Goal: Task Accomplishment & Management: Manage account settings

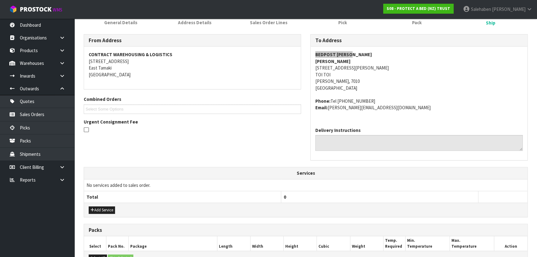
scroll to position [2, 0]
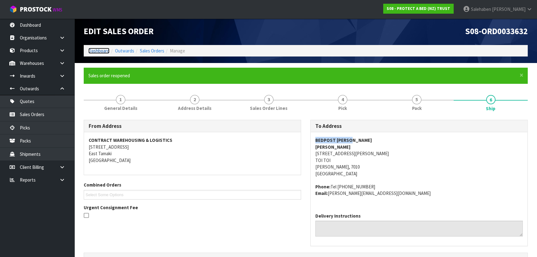
click at [100, 52] on link "Dashboard" at bounding box center [98, 51] width 21 height 6
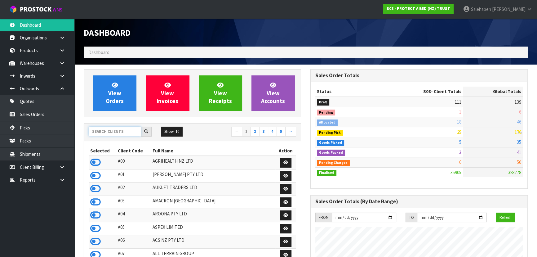
click at [119, 135] on input "text" at bounding box center [115, 131] width 52 height 10
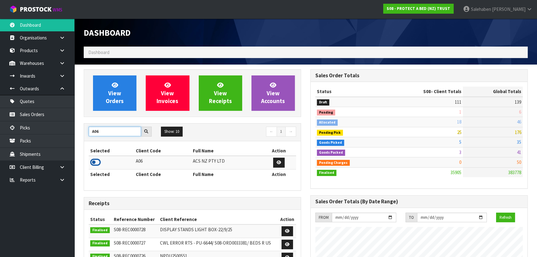
type input "A06"
drag, startPoint x: 96, startPoint y: 163, endPoint x: 106, endPoint y: 130, distance: 34.6
click at [96, 163] on icon at bounding box center [95, 161] width 11 height 9
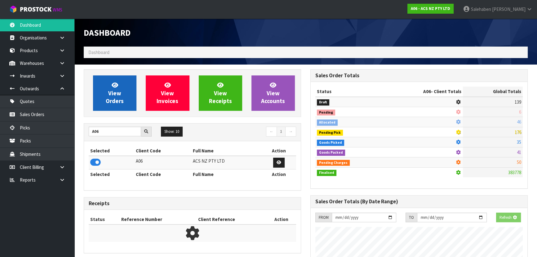
scroll to position [309633, 309793]
click at [114, 104] on link "View Orders" at bounding box center [114, 92] width 43 height 35
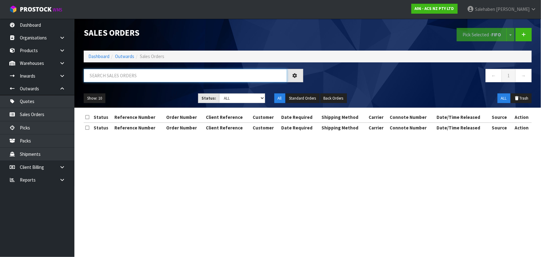
click at [130, 72] on input "text" at bounding box center [185, 75] width 203 height 13
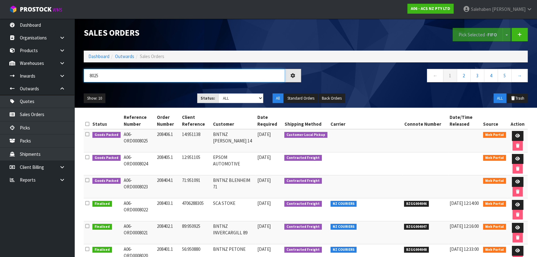
type input "8025"
click at [163, 98] on ul "Show: 10 5 10 25 50" at bounding box center [136, 98] width 104 height 10
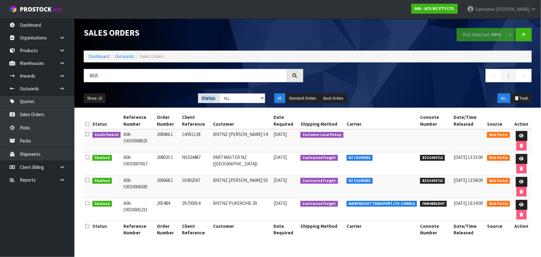
click at [163, 98] on ul "Show: 10 5 10 25 50" at bounding box center [136, 98] width 105 height 10
click at [155, 96] on ul "Show: 10 5 10 25 50" at bounding box center [136, 98] width 105 height 10
click at [520, 135] on icon at bounding box center [521, 136] width 5 height 4
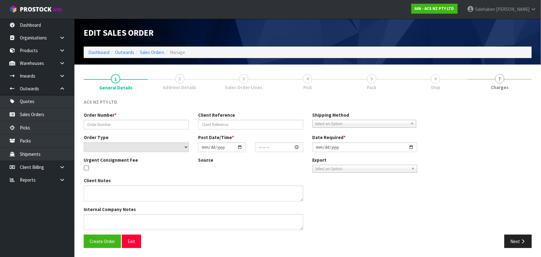
type input "208406.1"
type input "14:951138"
select select "number:0"
type input "[DATE]"
type input "12:38:00.000"
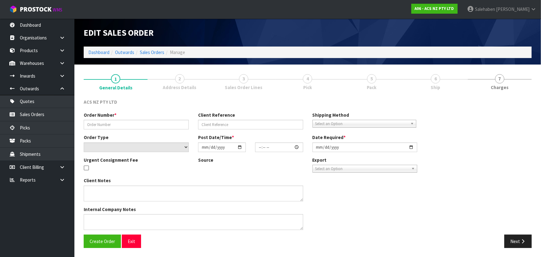
type input "[DATE]"
type textarea "EXCEL TO COLLECT - NO PAPERWORK"
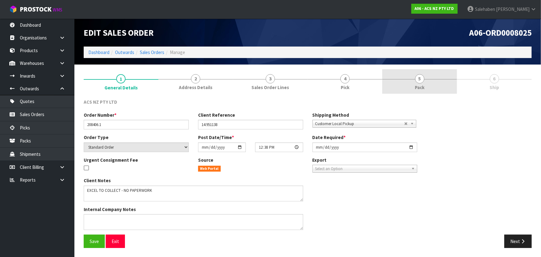
click at [423, 81] on span "5" at bounding box center [419, 78] width 9 height 9
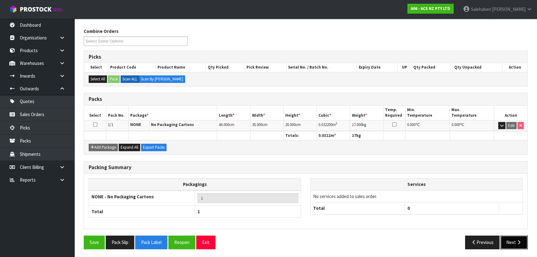
click at [512, 239] on button "Next" at bounding box center [513, 241] width 27 height 13
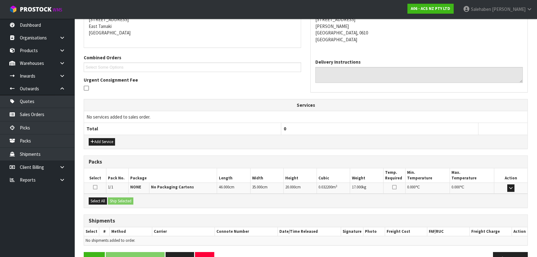
scroll to position [123, 0]
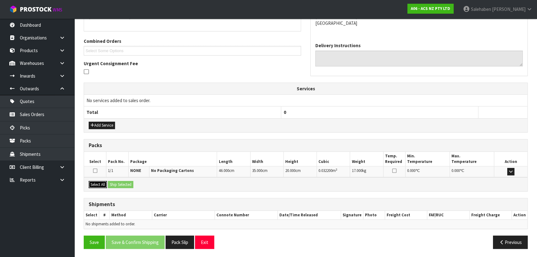
drag, startPoint x: 105, startPoint y: 183, endPoint x: 111, endPoint y: 181, distance: 6.0
click at [105, 182] on button "Select All" at bounding box center [98, 184] width 18 height 7
click at [112, 181] on button "Ship Selected" at bounding box center [120, 184] width 25 height 7
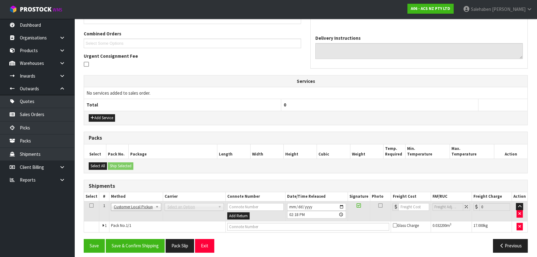
scroll to position [134, 0]
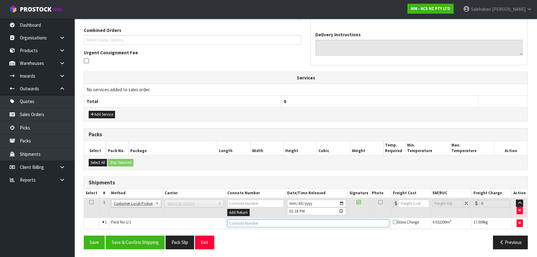
click at [262, 225] on input "text" at bounding box center [308, 223] width 162 height 8
type input "CUSTOMER COLLECTED"
click at [143, 245] on button "Save & Confirm Shipping" at bounding box center [135, 241] width 59 height 13
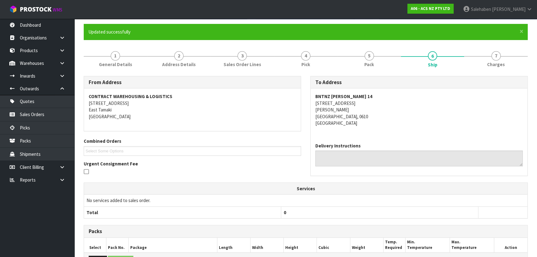
scroll to position [0, 0]
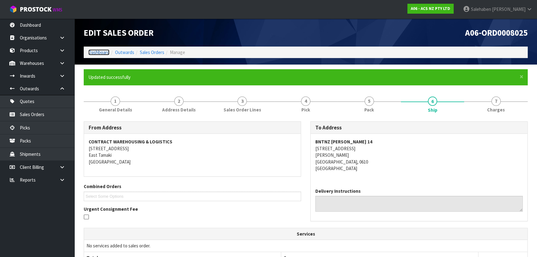
click at [104, 49] on link "Dashboard" at bounding box center [98, 52] width 21 height 6
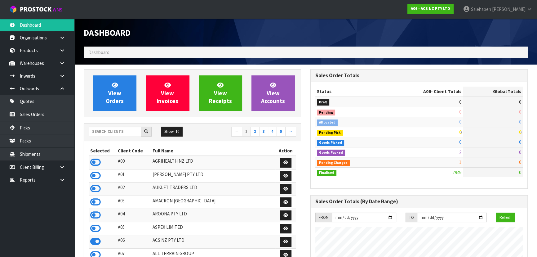
scroll to position [469, 226]
drag, startPoint x: 118, startPoint y: 136, endPoint x: 127, endPoint y: 129, distance: 11.5
click at [118, 136] on div "Show: 10 5 10 25 50 ← 1 2 3 4 5 →" at bounding box center [192, 131] width 217 height 11
click at [127, 129] on input "text" at bounding box center [115, 131] width 52 height 10
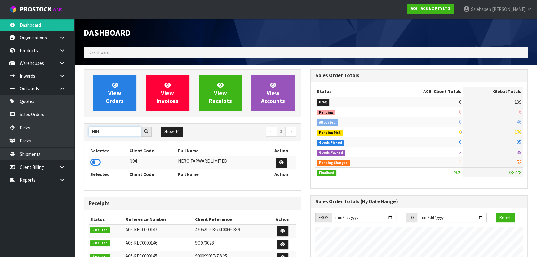
type input "N04"
click at [95, 161] on icon at bounding box center [95, 161] width 11 height 9
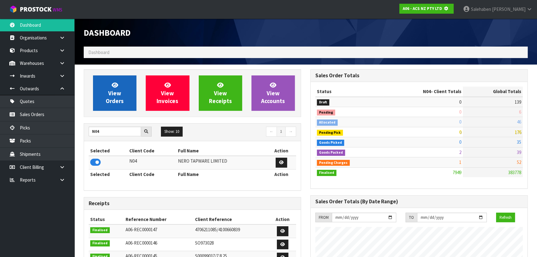
scroll to position [309633, 309793]
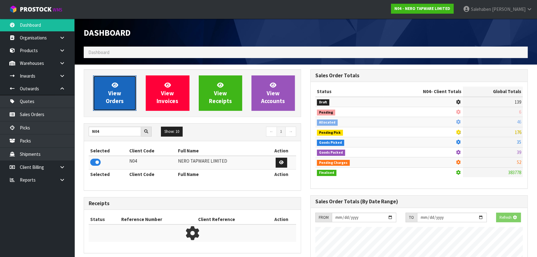
click at [126, 96] on link "View Orders" at bounding box center [114, 92] width 43 height 35
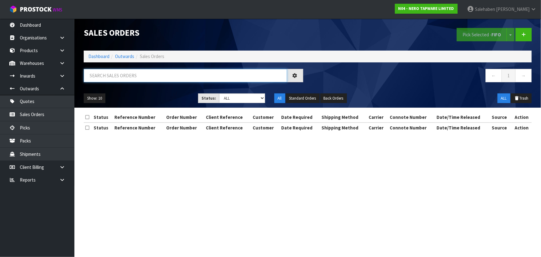
click at [123, 81] on input "text" at bounding box center [185, 75] width 203 height 13
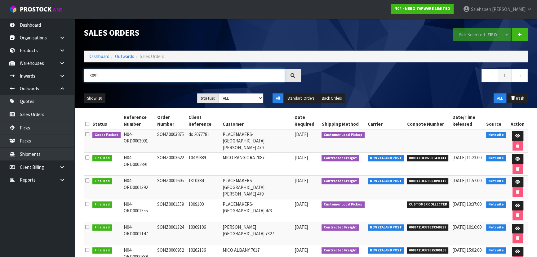
type input "3091"
click at [163, 95] on ul "Show: 10 5 10 25 50" at bounding box center [136, 98] width 104 height 10
click at [515, 132] on link at bounding box center [517, 136] width 11 height 10
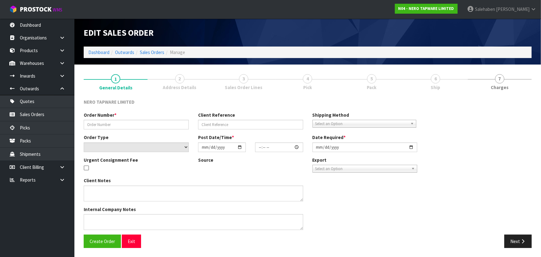
type input "SONZ0003875"
type input "ds 2077781"
select select "number:0"
type input "[DATE]"
type input "16:30:11.000"
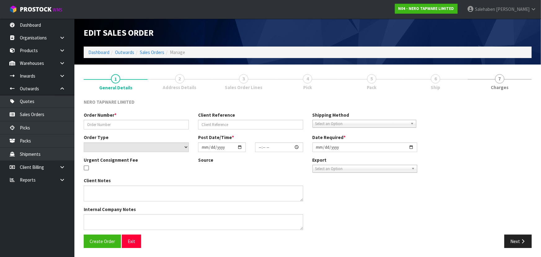
type input "[DATE]"
type textarea "customer pick up 01/10"
type textarea "I HAVE AMENDED ON OUR END, PLEASE REMOVE 1X FROM PROSTOCK, I WILL PROCESS FROM …"
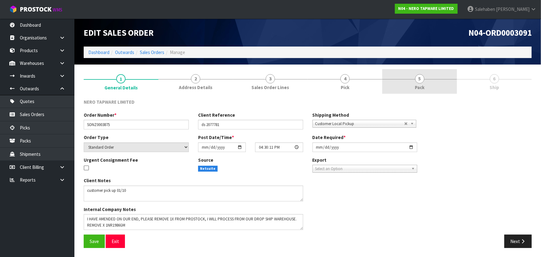
click at [428, 85] on link "5 Pack" at bounding box center [419, 81] width 75 height 24
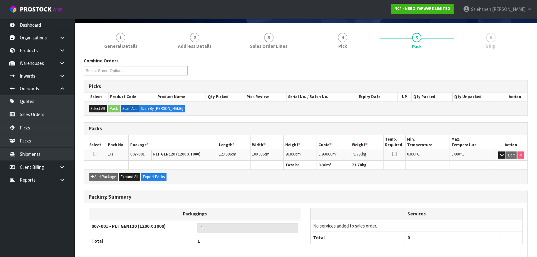
scroll to position [71, 0]
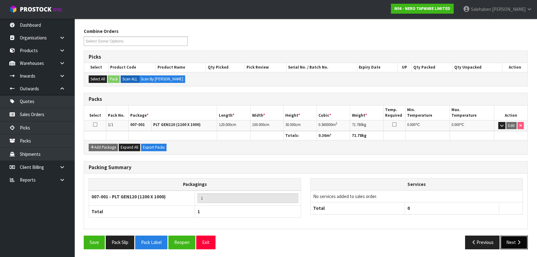
click at [512, 237] on button "Next" at bounding box center [513, 241] width 27 height 13
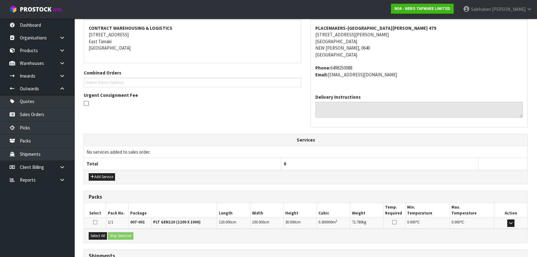
scroll to position [143, 0]
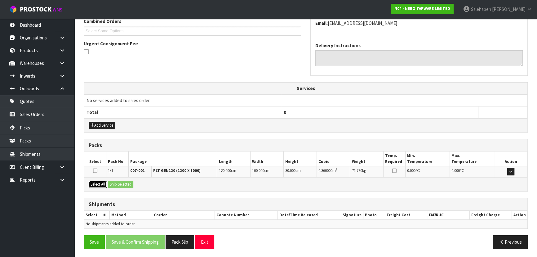
click at [102, 181] on button "Select All" at bounding box center [98, 183] width 18 height 7
click at [106, 180] on button "Select All" at bounding box center [98, 183] width 18 height 7
click at [112, 183] on button "Ship Selected" at bounding box center [120, 183] width 25 height 7
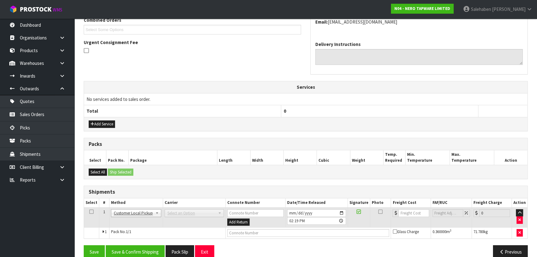
scroll to position [153, 0]
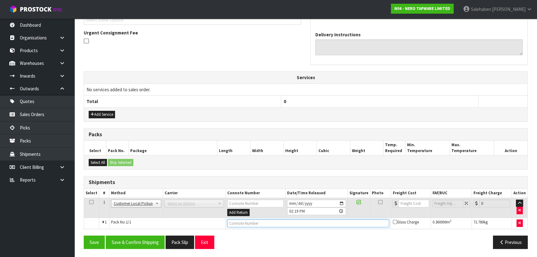
click at [251, 222] on input "text" at bounding box center [308, 223] width 162 height 8
type input "CUSTOMER COLLECTED"
click at [136, 239] on button "Save & Confirm Shipping" at bounding box center [135, 241] width 59 height 13
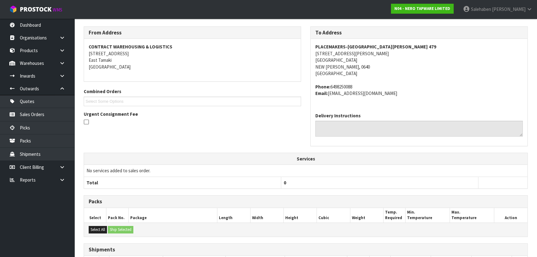
scroll to position [0, 0]
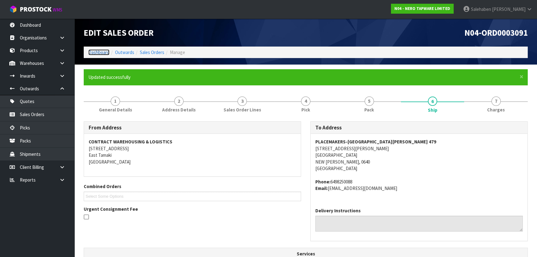
click at [96, 52] on link "Dashboard" at bounding box center [98, 52] width 21 height 6
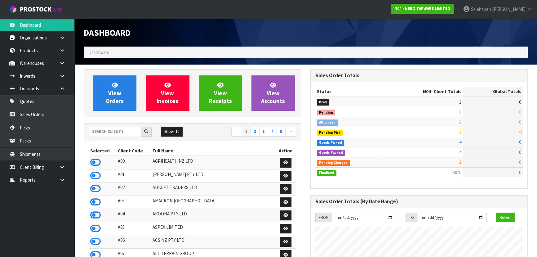
scroll to position [502, 226]
click at [110, 132] on input "text" at bounding box center [115, 131] width 52 height 10
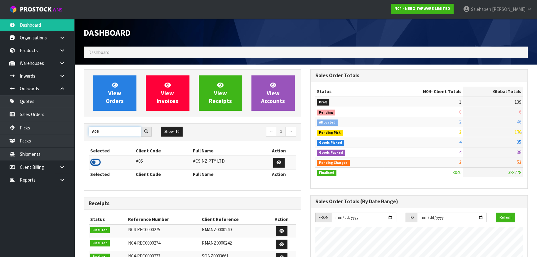
type input "A06"
click at [95, 161] on icon at bounding box center [95, 161] width 11 height 9
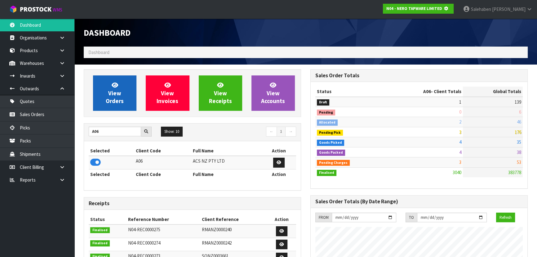
scroll to position [309633, 309793]
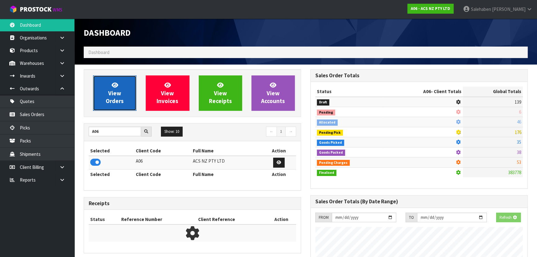
click at [124, 97] on link "View Orders" at bounding box center [114, 92] width 43 height 35
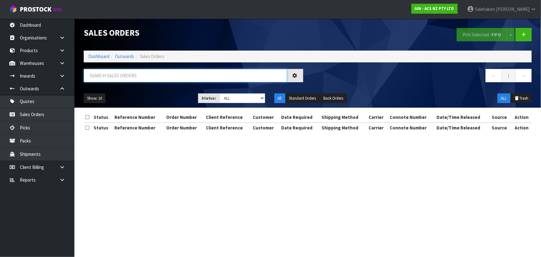
click at [124, 70] on input "text" at bounding box center [185, 75] width 203 height 13
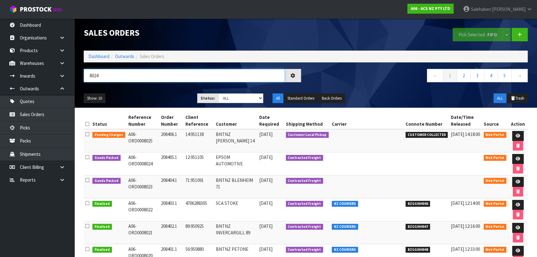
type input "8024"
click at [173, 93] on ul "Show: 10 5 10 25 50" at bounding box center [136, 98] width 104 height 10
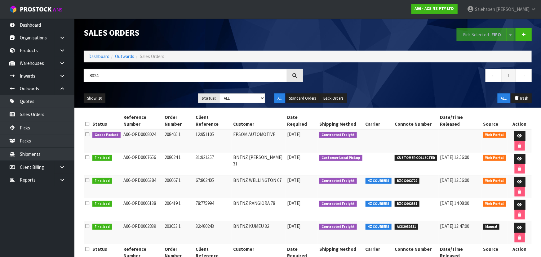
click at [173, 93] on ul "Show: 10 5 10 25 50" at bounding box center [136, 98] width 105 height 10
click at [166, 98] on ul "Show: 10 5 10 25 50" at bounding box center [136, 98] width 105 height 10
click at [164, 101] on ul "Show: 10 5 10 25 50" at bounding box center [136, 98] width 105 height 10
click at [167, 97] on ul "Show: 10 5 10 25 50" at bounding box center [136, 98] width 105 height 10
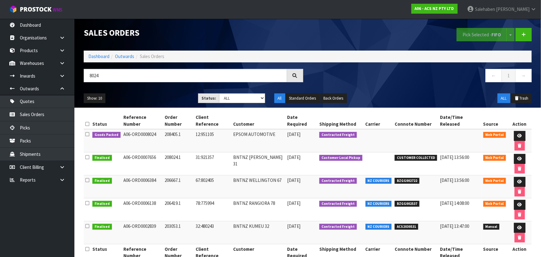
click at [164, 97] on ul "Show: 10 5 10 25 50" at bounding box center [136, 98] width 105 height 10
click at [164, 98] on ul "Show: 10 5 10 25 50" at bounding box center [136, 98] width 105 height 10
click at [517, 134] on icon at bounding box center [519, 136] width 5 height 4
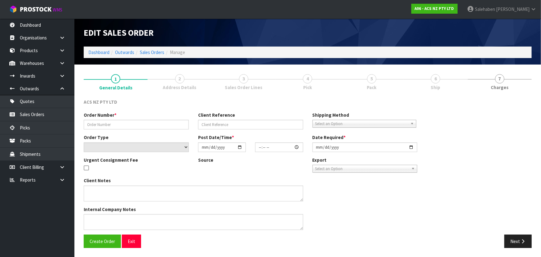
type input "208405.1"
type input "12:951105"
select select "number:0"
type input "[DATE]"
type input "11:58:00.000"
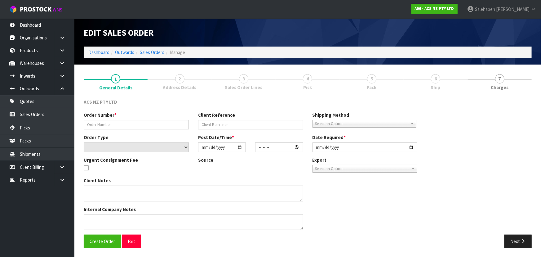
type input "[DATE]"
type textarea "NO PAPERWORK PLZ"
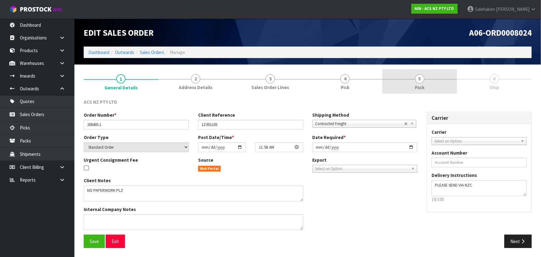
click at [430, 81] on link "5 Pack" at bounding box center [419, 81] width 75 height 24
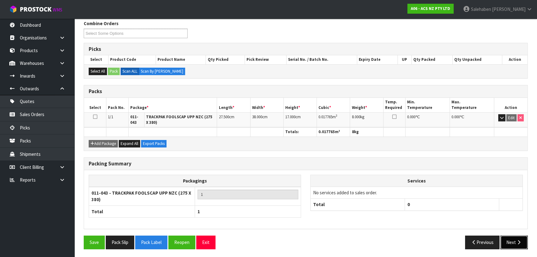
click at [507, 243] on button "Next" at bounding box center [513, 241] width 27 height 13
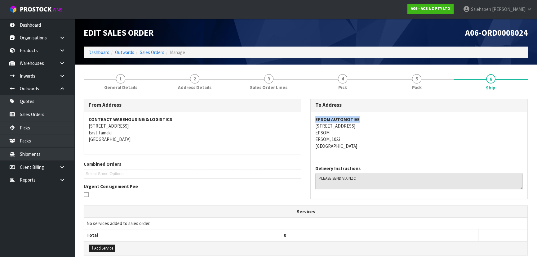
copy strong "EPSOM AUTOMOTIVE"
drag, startPoint x: 312, startPoint y: 118, endPoint x: 368, endPoint y: 122, distance: 56.0
click at [368, 122] on div "EPSOM AUTOMOTIVE [STREET_ADDRESS]" at bounding box center [419, 135] width 217 height 49
copy address "[STREET_ADDRESS]"
drag, startPoint x: 311, startPoint y: 124, endPoint x: 348, endPoint y: 121, distance: 37.0
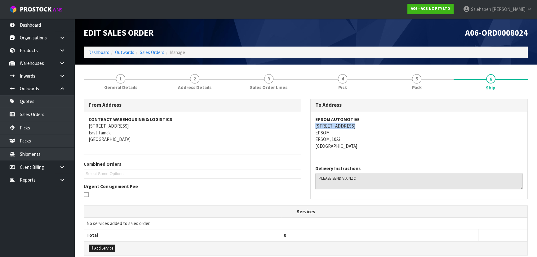
click at [359, 125] on div "EPSOM AUTOMOTIVE [STREET_ADDRESS]" at bounding box center [419, 135] width 217 height 49
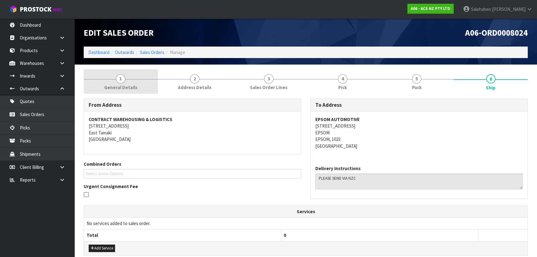
click at [124, 83] on link "1 General Details" at bounding box center [121, 81] width 74 height 24
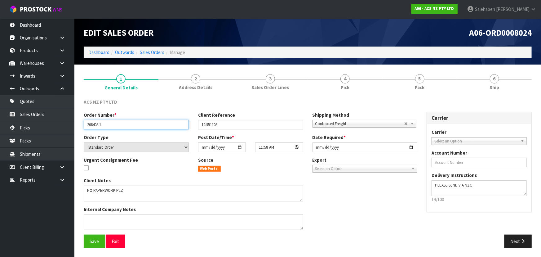
drag, startPoint x: 84, startPoint y: 124, endPoint x: 112, endPoint y: 122, distance: 28.6
click at [112, 122] on input "208405.1" at bounding box center [136, 125] width 105 height 10
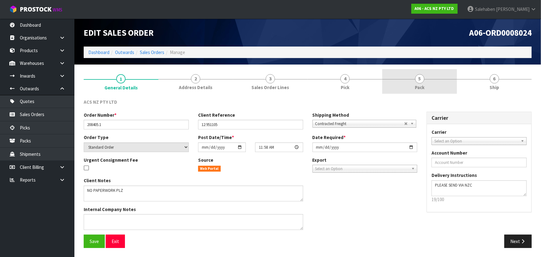
click at [432, 90] on link "5 Pack" at bounding box center [419, 81] width 75 height 24
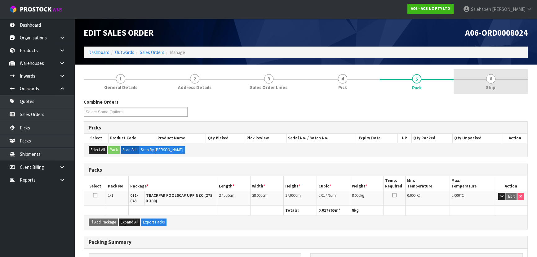
click at [506, 82] on link "6 Ship" at bounding box center [491, 81] width 74 height 24
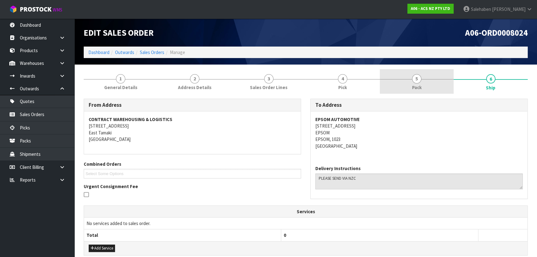
click at [436, 88] on link "5 Pack" at bounding box center [417, 81] width 74 height 24
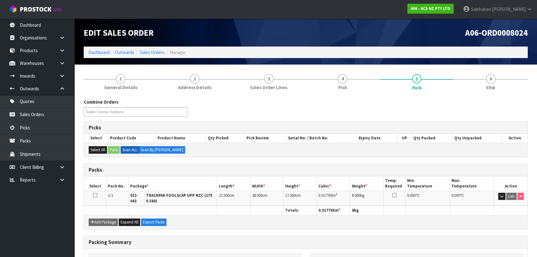
click at [420, 109] on div "Combine Orders A06-ORD0008023 A06-ORD0008024 Select Some Options" at bounding box center [305, 110] width 453 height 22
click at [498, 89] on link "6 Ship" at bounding box center [491, 81] width 74 height 24
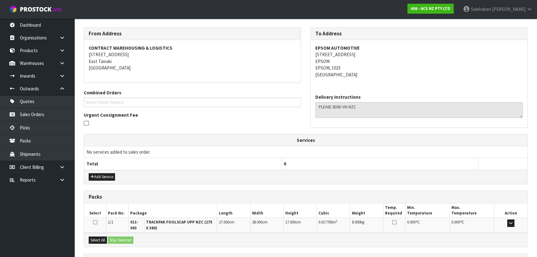
scroll to position [113, 0]
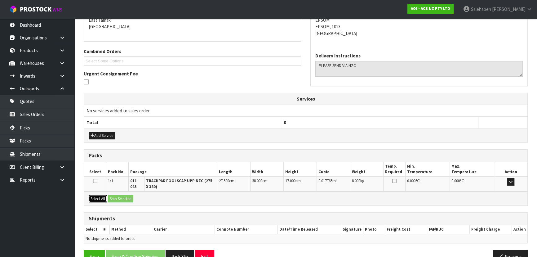
drag, startPoint x: 95, startPoint y: 201, endPoint x: 111, endPoint y: 197, distance: 16.5
click at [96, 200] on button "Select All" at bounding box center [98, 198] width 18 height 7
drag, startPoint x: 111, startPoint y: 197, endPoint x: 120, endPoint y: 196, distance: 8.7
click at [113, 197] on button "Ship Selected" at bounding box center [120, 198] width 25 height 7
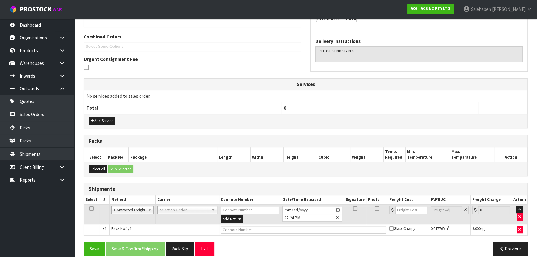
scroll to position [134, 0]
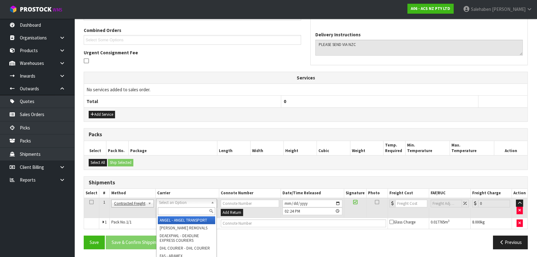
drag, startPoint x: 174, startPoint y: 202, endPoint x: 175, endPoint y: 209, distance: 6.8
click at [175, 209] on input "text" at bounding box center [186, 211] width 57 height 8
type input "NZC"
drag, startPoint x: 190, startPoint y: 219, endPoint x: 204, endPoint y: 221, distance: 14.0
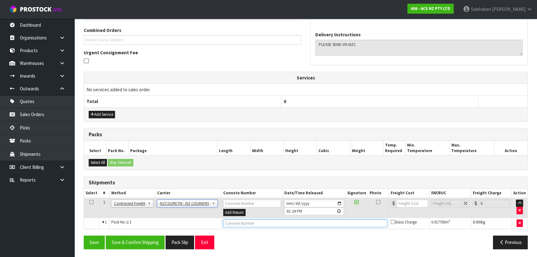
click at [242, 223] on input "text" at bounding box center [305, 223] width 164 height 8
paste input "BZGG004049"
type input "BZGG004049"
click at [410, 205] on input "number" at bounding box center [412, 203] width 31 height 8
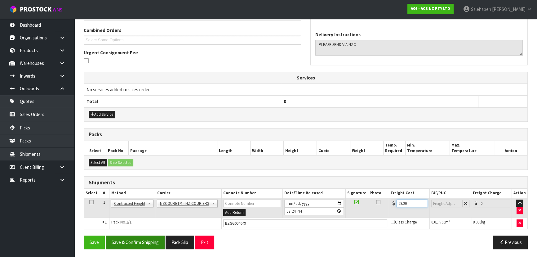
type input "28.20"
click at [134, 238] on button "Save & Confirm Shipping" at bounding box center [135, 241] width 59 height 13
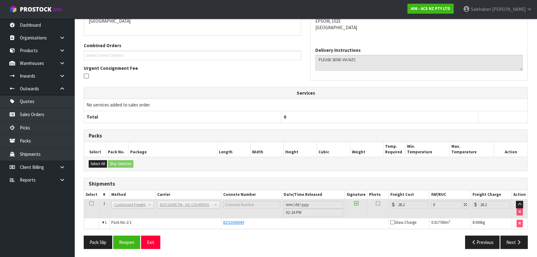
scroll to position [0, 0]
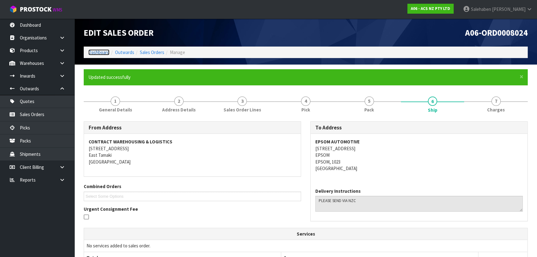
click at [103, 52] on link "Dashboard" at bounding box center [98, 52] width 21 height 6
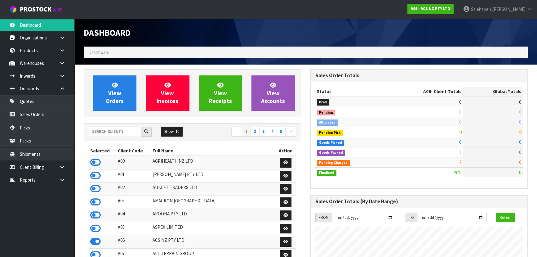
scroll to position [469, 226]
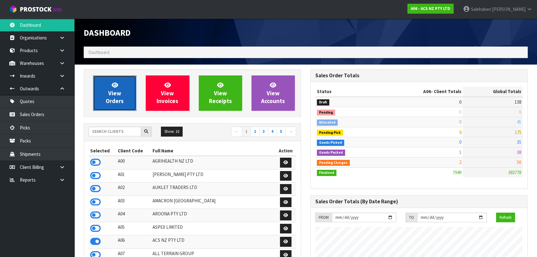
click at [112, 97] on span "View Orders" at bounding box center [115, 92] width 18 height 23
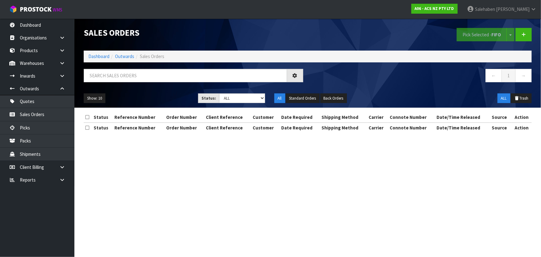
click at [128, 84] on div at bounding box center [193, 78] width 229 height 18
click at [129, 82] on div at bounding box center [193, 78] width 229 height 18
click at [130, 82] on div at bounding box center [193, 78] width 229 height 18
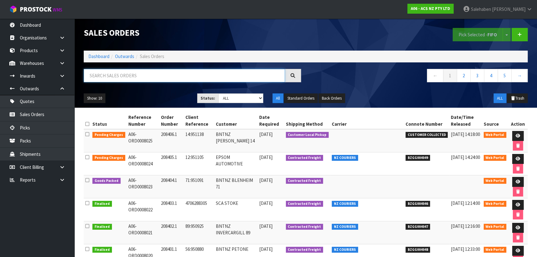
click at [130, 75] on input "text" at bounding box center [184, 75] width 201 height 13
type input "8023"
click at [168, 95] on ul "Show: 10 5 10 25 50" at bounding box center [136, 98] width 104 height 10
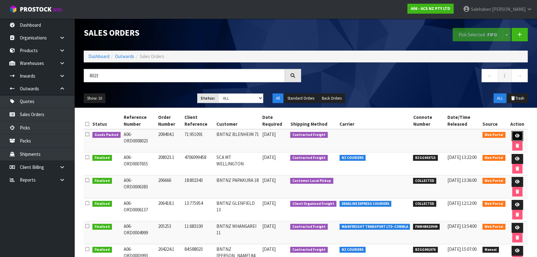
click at [518, 133] on link at bounding box center [517, 136] width 11 height 10
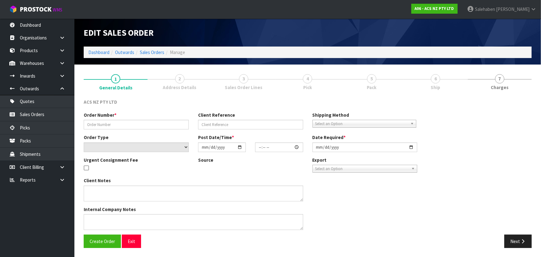
type input "208404.1"
type input "71:951091"
select select "number:0"
type input "[DATE]"
type input "11:57:00.000"
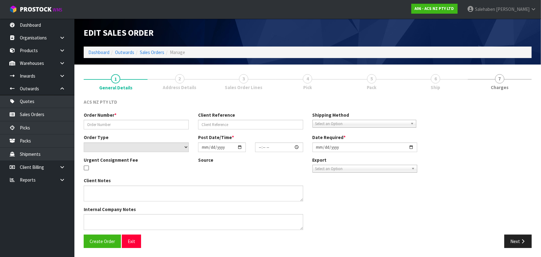
type input "[DATE]"
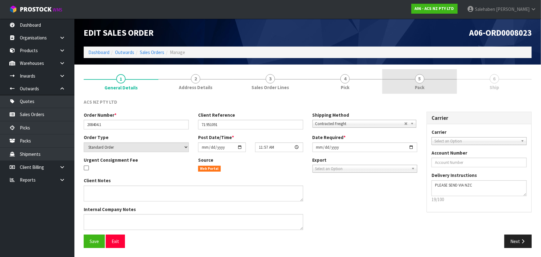
click at [422, 82] on span "5" at bounding box center [419, 78] width 9 height 9
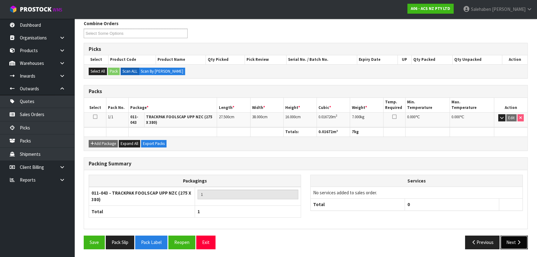
click at [512, 244] on button "Next" at bounding box center [513, 241] width 27 height 13
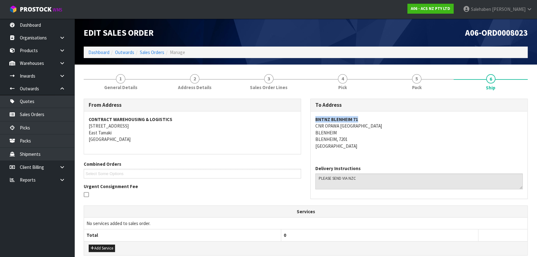
copy strong "BNTNZ BLENHEIM 71"
drag, startPoint x: 314, startPoint y: 118, endPoint x: 369, endPoint y: 119, distance: 55.2
click at [369, 119] on div "BNTNZ BLENHEIM 71 CNR OPAWA [GEOGRAPHIC_DATA] [GEOGRAPHIC_DATA] [GEOGRAPHIC_DAT…" at bounding box center [419, 135] width 217 height 49
copy address "CNR OPAWA [GEOGRAPHIC_DATA]"
drag, startPoint x: 317, startPoint y: 126, endPoint x: 376, endPoint y: 129, distance: 58.4
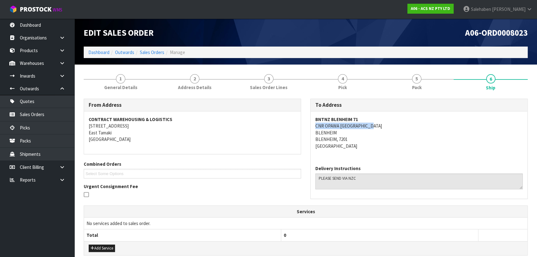
click at [376, 129] on div "BNTNZ BLENHEIM 71 CNR OPAWA [GEOGRAPHIC_DATA] [GEOGRAPHIC_DATA] [GEOGRAPHIC_DAT…" at bounding box center [419, 135] width 217 height 49
copy address "BLENHEIM"
drag, startPoint x: 313, startPoint y: 132, endPoint x: 343, endPoint y: 131, distance: 29.2
click at [343, 131] on div "BNTNZ BLENHEIM 71 CNR OPAWA [GEOGRAPHIC_DATA] [GEOGRAPHIC_DATA] [GEOGRAPHIC_DAT…" at bounding box center [419, 135] width 217 height 49
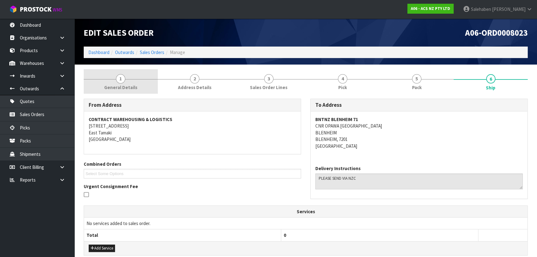
click at [126, 87] on span "General Details" at bounding box center [120, 87] width 33 height 7
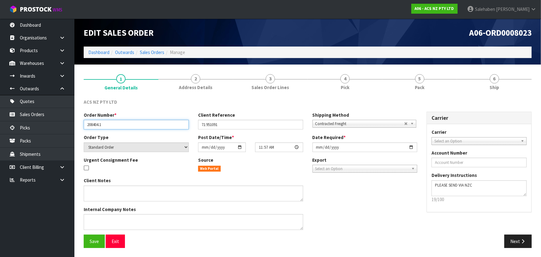
drag, startPoint x: 85, startPoint y: 126, endPoint x: 124, endPoint y: 129, distance: 39.5
click at [124, 129] on div "Order Number * 208404.1 Client Reference 71:951091 Shipping Method Client Local…" at bounding box center [250, 123] width 343 height 22
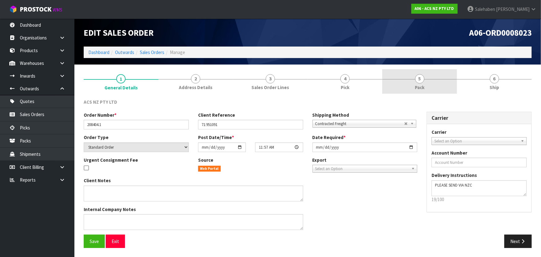
click at [435, 87] on link "5 Pack" at bounding box center [419, 81] width 75 height 24
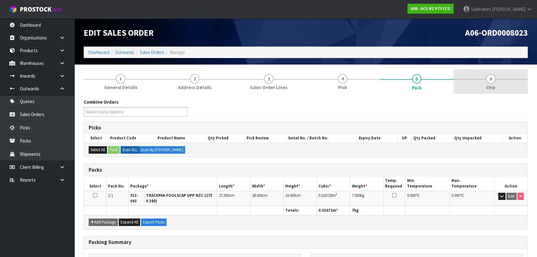
click at [503, 84] on link "6 Ship" at bounding box center [491, 81] width 74 height 24
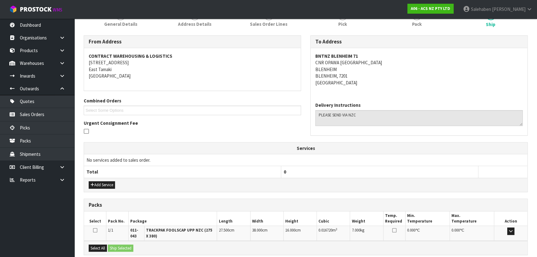
scroll to position [127, 0]
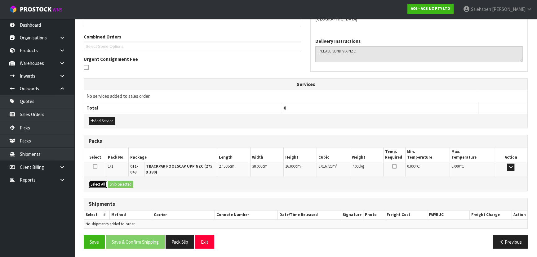
click at [99, 185] on button "Select All" at bounding box center [98, 183] width 18 height 7
click at [125, 184] on button "Ship Selected" at bounding box center [120, 183] width 25 height 7
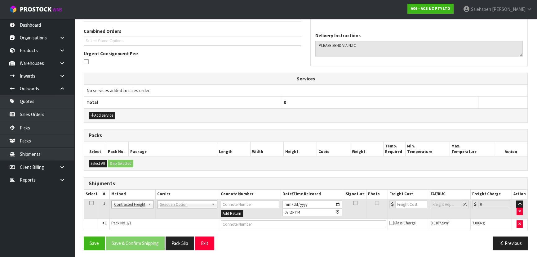
scroll to position [134, 0]
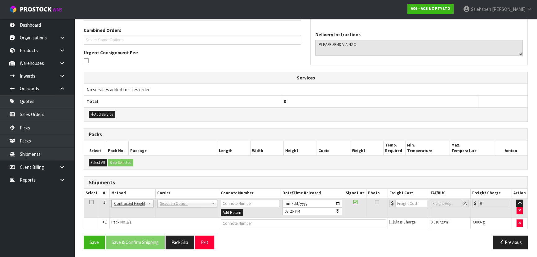
drag, startPoint x: 166, startPoint y: 198, endPoint x: 167, endPoint y: 204, distance: 5.7
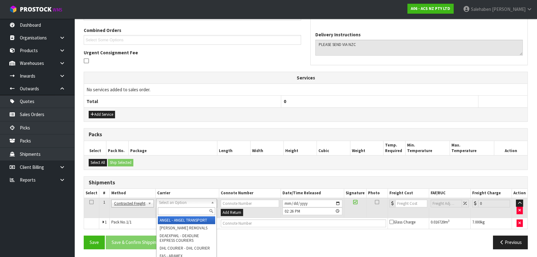
click at [167, 209] on input "text" at bounding box center [186, 211] width 57 height 8
type input "NZC"
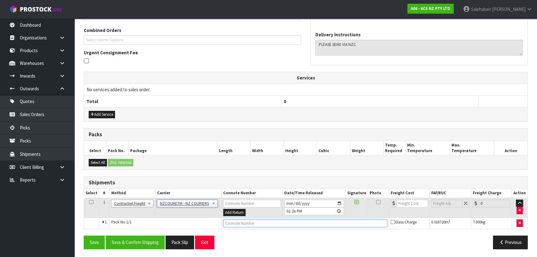
click at [234, 223] on input "text" at bounding box center [305, 223] width 164 height 8
paste input "BZGG004050"
type input "BZGG004050"
click at [404, 204] on input "number" at bounding box center [412, 203] width 31 height 8
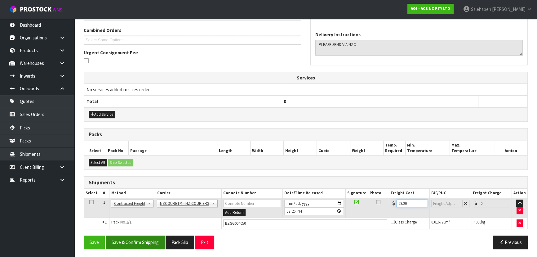
type input "28.20"
click at [136, 246] on button "Save & Confirm Shipping" at bounding box center [135, 241] width 59 height 13
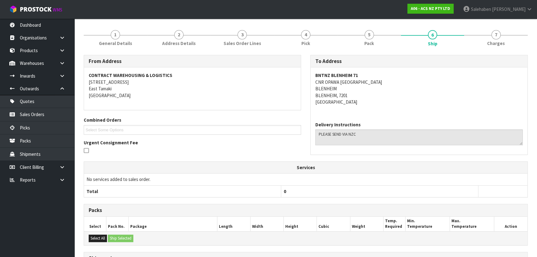
scroll to position [0, 0]
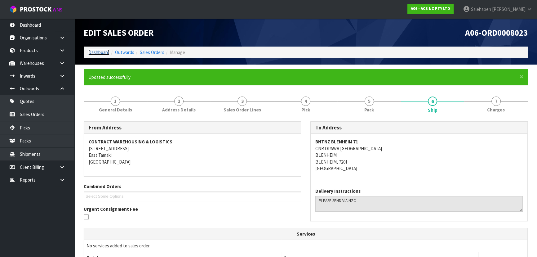
click at [100, 53] on link "Dashboard" at bounding box center [98, 52] width 21 height 6
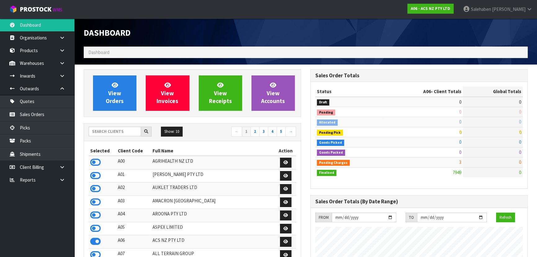
scroll to position [469, 226]
